Goal: Use online tool/utility: Utilize a website feature to perform a specific function

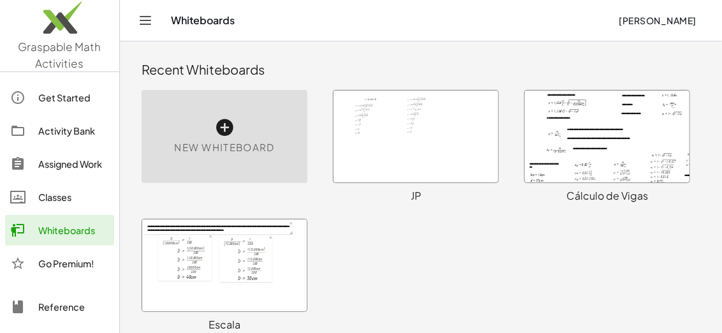
click at [226, 130] on icon at bounding box center [224, 127] width 20 height 20
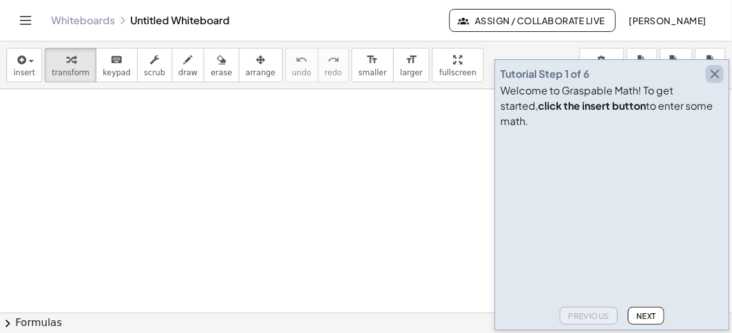
click at [715, 82] on icon "button" at bounding box center [714, 73] width 15 height 15
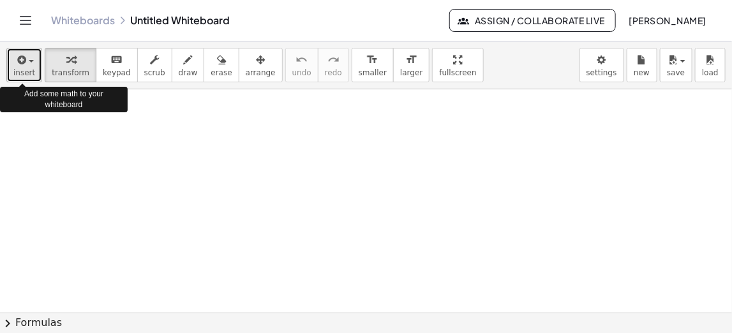
click at [27, 58] on div "button" at bounding box center [24, 59] width 22 height 15
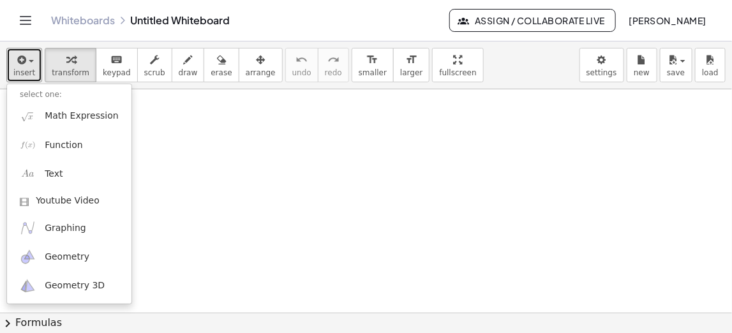
click at [241, 229] on div at bounding box center [366, 313] width 732 height 449
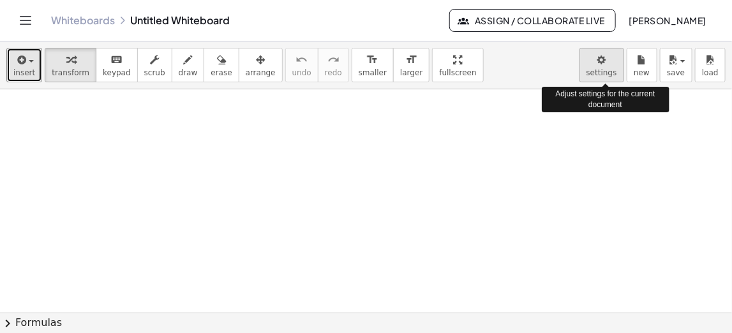
click at [607, 68] on body "Graspable Math Activities Get Started Activity Bank Assigned Work Classes White…" at bounding box center [366, 166] width 732 height 333
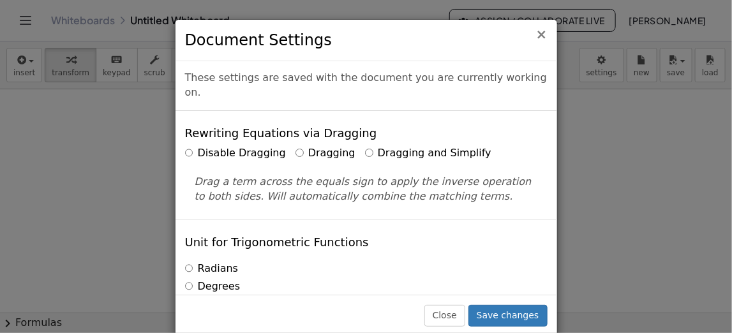
click at [539, 39] on span "×" at bounding box center [541, 34] width 11 height 15
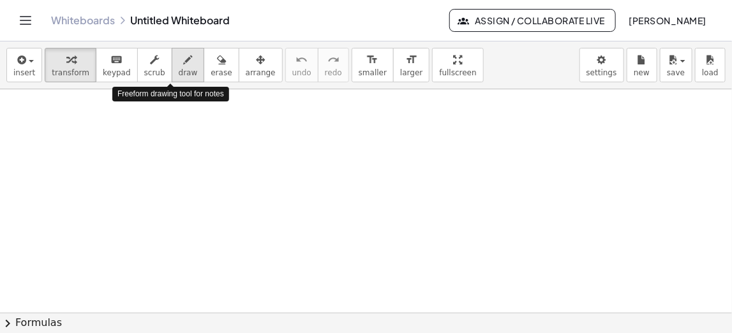
click at [179, 73] on span "draw" at bounding box center [188, 72] width 19 height 9
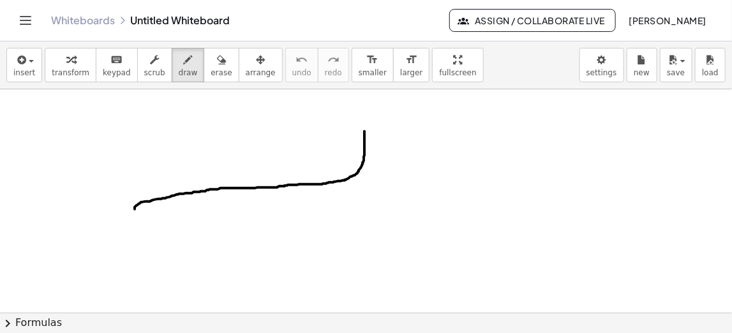
drag, startPoint x: 135, startPoint y: 208, endPoint x: 364, endPoint y: 130, distance: 242.5
click at [364, 130] on div at bounding box center [366, 313] width 732 height 449
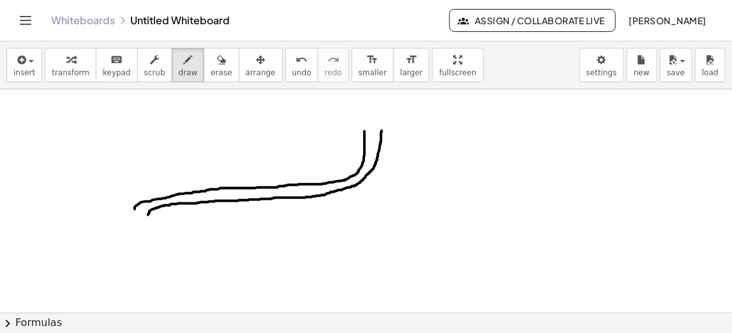
drag, startPoint x: 382, startPoint y: 130, endPoint x: 150, endPoint y: 208, distance: 244.5
click at [148, 214] on div at bounding box center [366, 313] width 732 height 449
drag, startPoint x: 380, startPoint y: 124, endPoint x: 556, endPoint y: 126, distance: 175.5
click at [556, 126] on div at bounding box center [366, 313] width 732 height 449
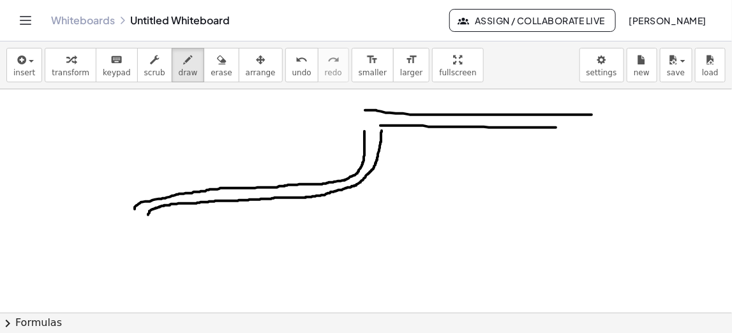
drag, startPoint x: 365, startPoint y: 109, endPoint x: 591, endPoint y: 114, distance: 226.5
click at [591, 114] on div at bounding box center [366, 313] width 732 height 449
drag, startPoint x: 363, startPoint y: 110, endPoint x: 363, endPoint y: 132, distance: 22.3
click at [363, 132] on div at bounding box center [366, 313] width 732 height 449
drag, startPoint x: 553, startPoint y: 126, endPoint x: 575, endPoint y: 169, distance: 49.1
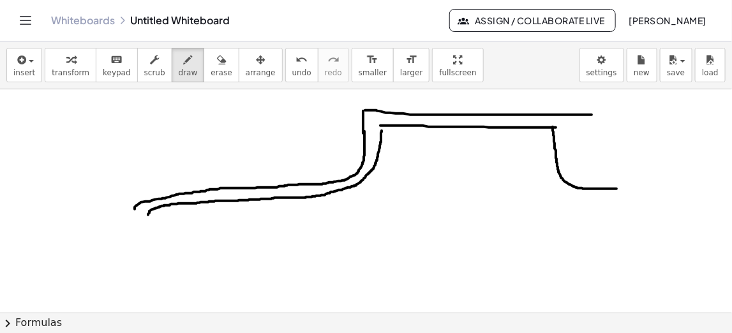
click at [618, 188] on div at bounding box center [366, 313] width 732 height 449
drag, startPoint x: 574, startPoint y: 113, endPoint x: 627, endPoint y: 167, distance: 75.3
click at [627, 167] on div at bounding box center [366, 313] width 732 height 449
click at [211, 68] on span "erase" at bounding box center [221, 72] width 21 height 9
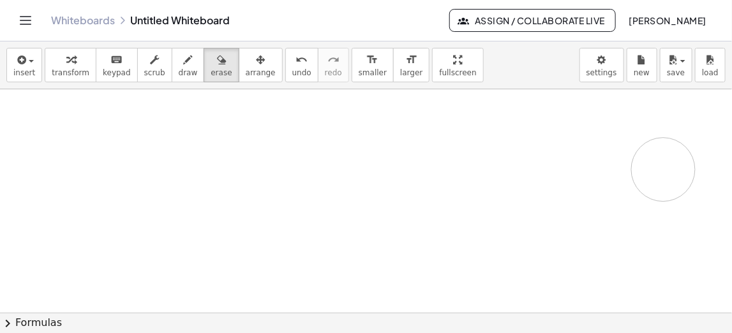
drag, startPoint x: 141, startPoint y: 191, endPoint x: 424, endPoint y: 195, distance: 283.3
click at [660, 170] on div at bounding box center [366, 313] width 732 height 449
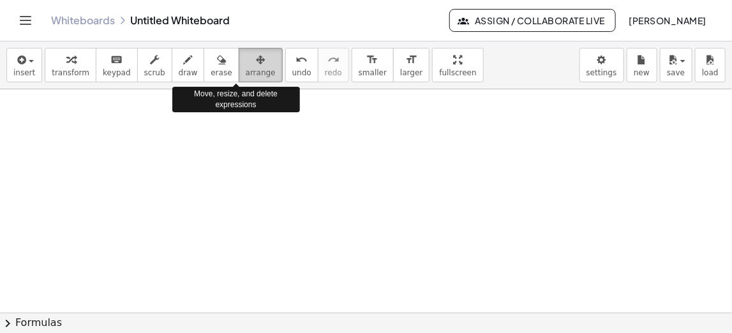
click at [256, 64] on icon "button" at bounding box center [260, 59] width 9 height 15
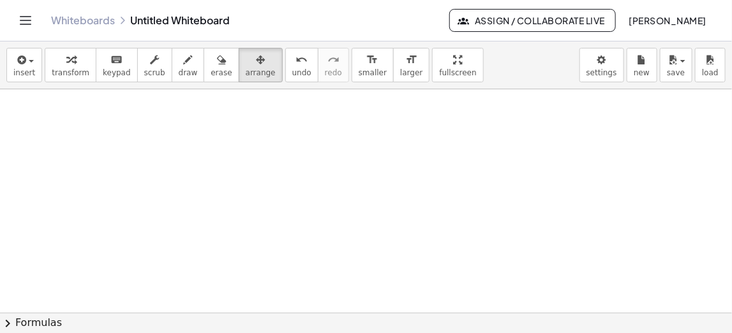
drag, startPoint x: 203, startPoint y: 161, endPoint x: 263, endPoint y: 200, distance: 72.0
click at [234, 206] on div at bounding box center [366, 313] width 732 height 449
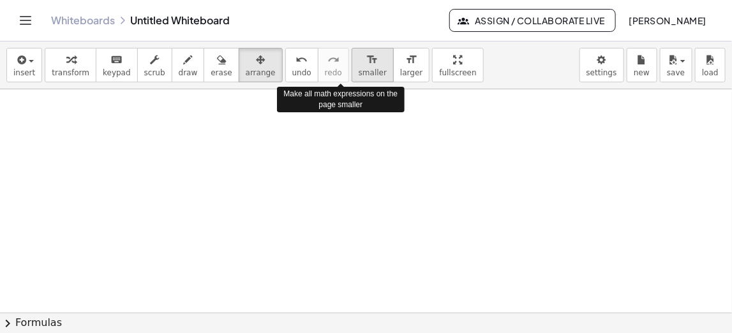
click at [366, 66] on icon "format_size" at bounding box center [372, 59] width 12 height 15
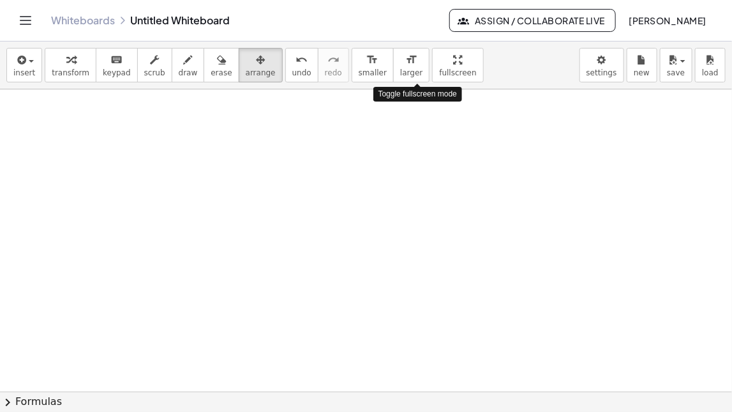
drag, startPoint x: 413, startPoint y: 70, endPoint x: 413, endPoint y: 126, distance: 55.5
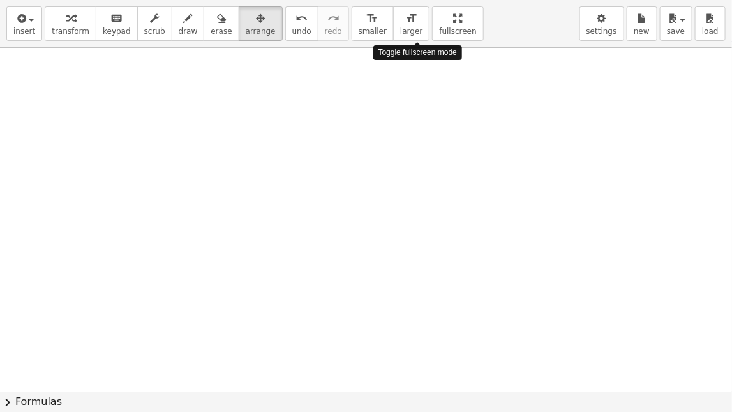
click at [413, 126] on div "insert select one: Math Expression Function Text Youtube Video Graphing Geometr…" at bounding box center [366, 206] width 732 height 412
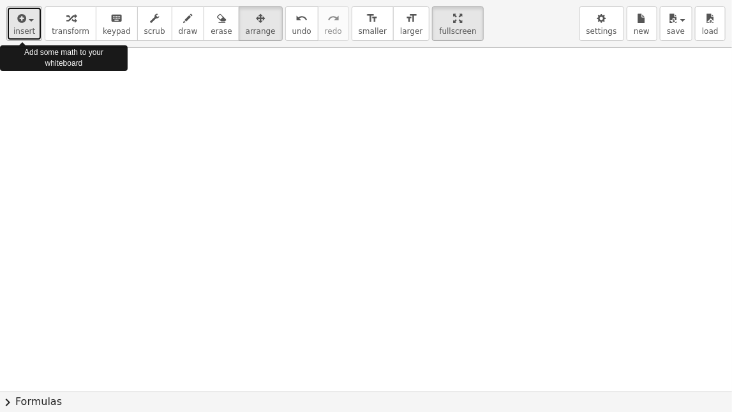
click at [30, 22] on div "button" at bounding box center [24, 17] width 22 height 15
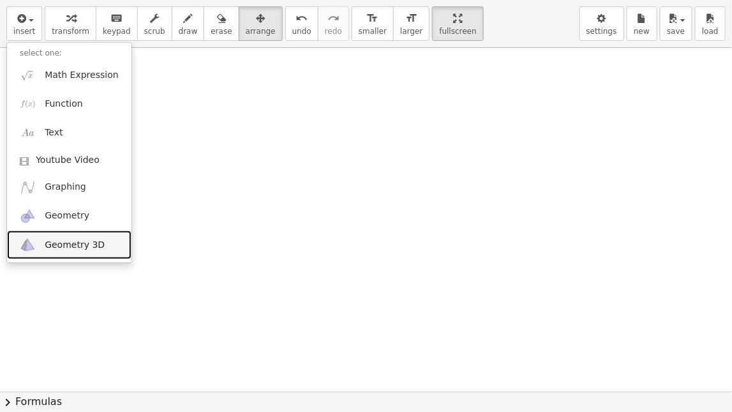
click at [68, 243] on span "Geometry 3D" at bounding box center [75, 245] width 60 height 13
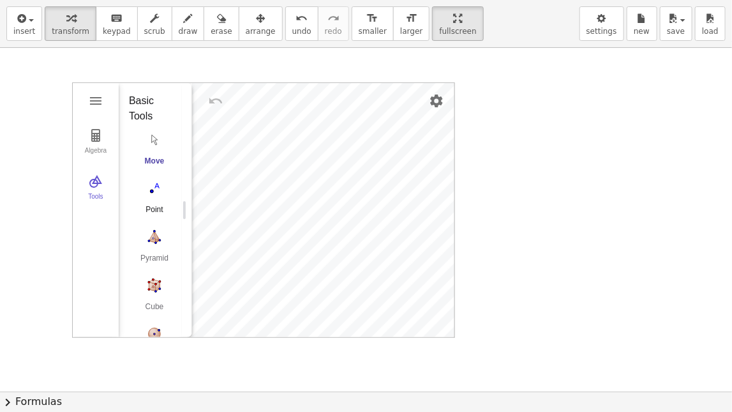
click at [151, 187] on img "Point. Select position or line, function, or curve" at bounding box center [154, 188] width 51 height 20
click at [441, 101] on img "Settings" at bounding box center [436, 100] width 15 height 15
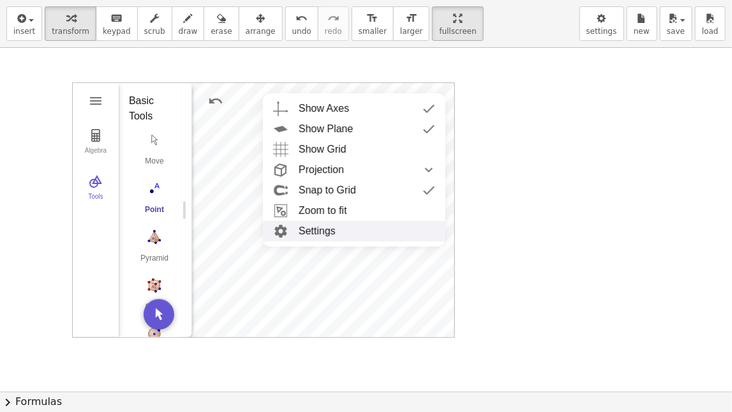
click at [326, 228] on li "Settings" at bounding box center [354, 231] width 182 height 20
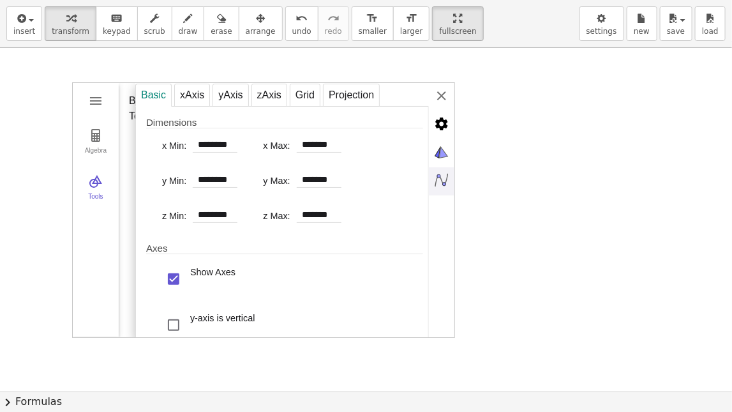
click at [572, 106] on div at bounding box center [366, 391] width 732 height 687
click at [442, 89] on div "Basic xAxis yAxis zAxis Grid Projection Dimensions x Min: ******** x Max: *****…" at bounding box center [294, 210] width 319 height 255
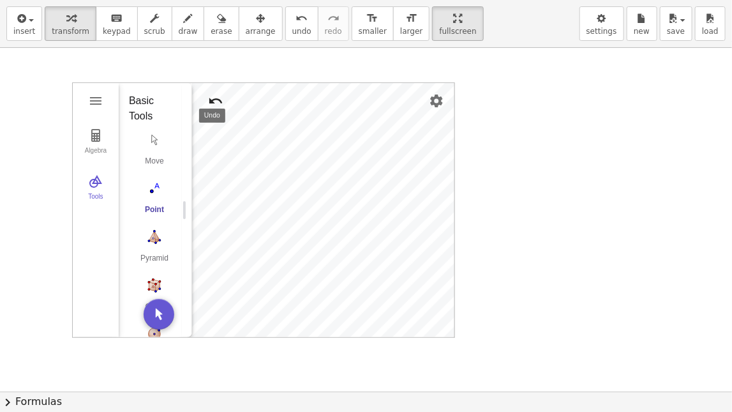
click at [214, 96] on img "Undo" at bounding box center [215, 100] width 15 height 15
click at [244, 98] on img "Redo" at bounding box center [246, 100] width 15 height 15
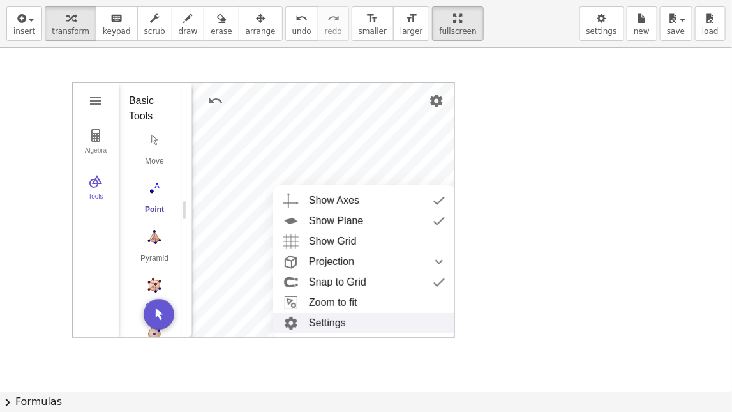
click at [343, 318] on li "Settings" at bounding box center [364, 323] width 182 height 20
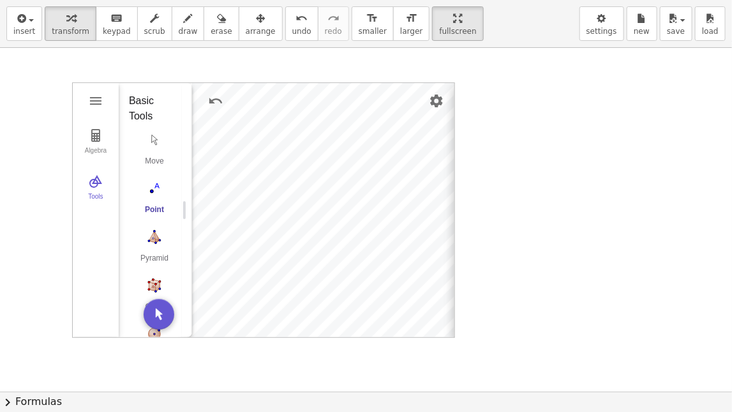
click at [454, 89] on div "Basic xAxis yAxis zAxis Grid Projection Dimensions x Min: ******** x Max: *****…" at bounding box center [613, 210] width 319 height 255
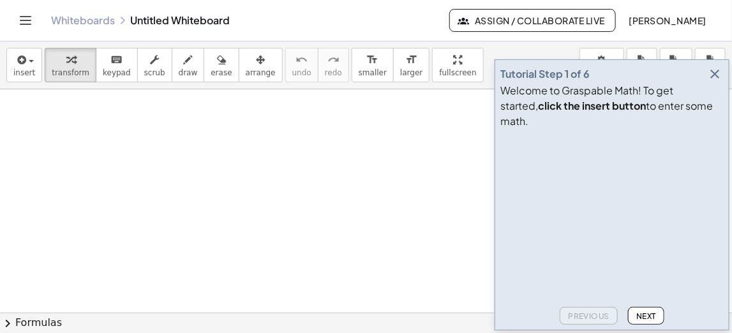
click at [715, 82] on icon "button" at bounding box center [714, 73] width 15 height 15
